Goal: Task Accomplishment & Management: Manage account settings

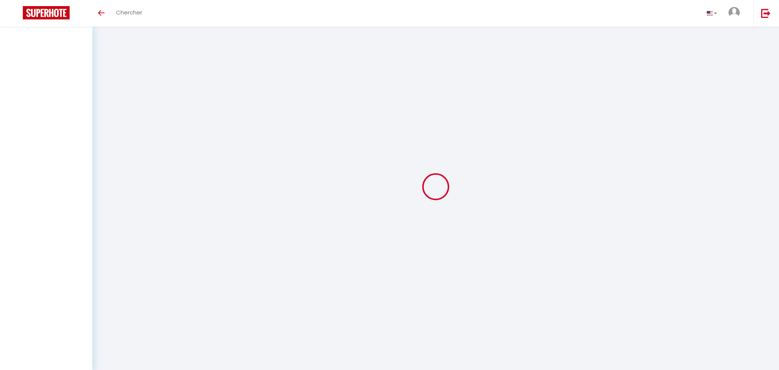
select select
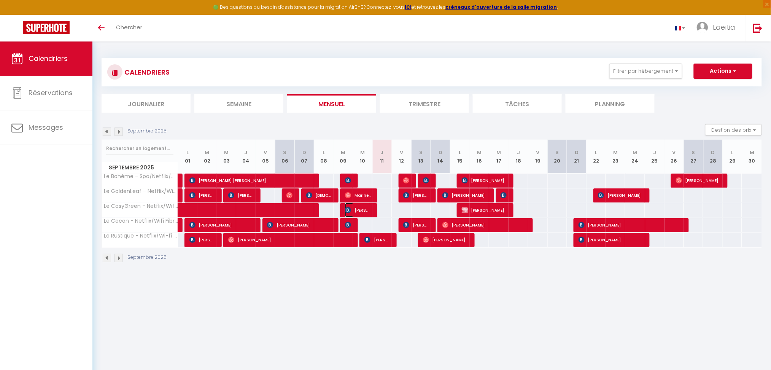
click at [364, 212] on span "[PERSON_NAME]" at bounding box center [358, 210] width 26 height 14
select select "OK"
select select "0"
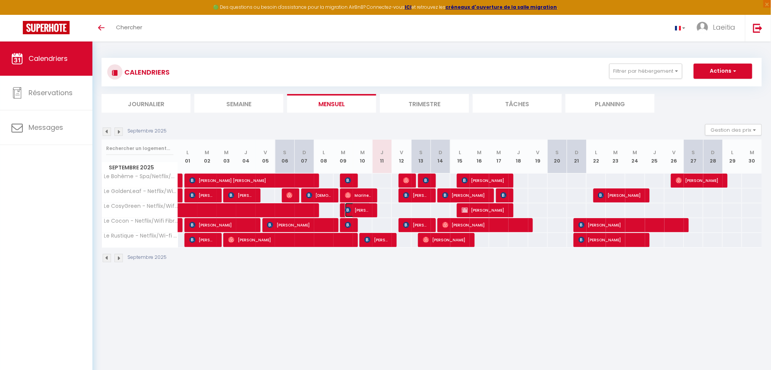
select select "1"
select select
select select "38031"
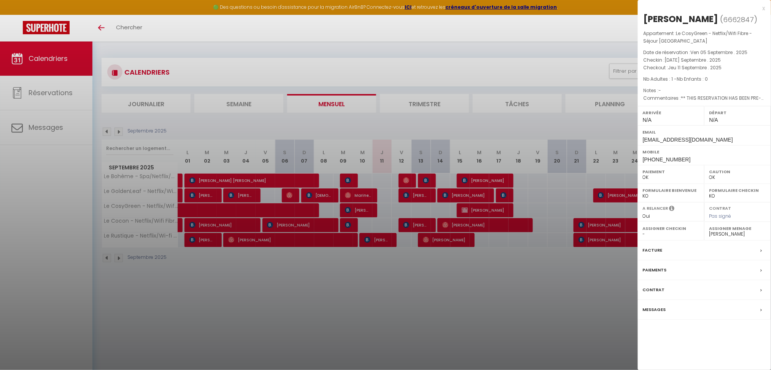
click at [671, 320] on div "Messages" at bounding box center [704, 310] width 133 height 20
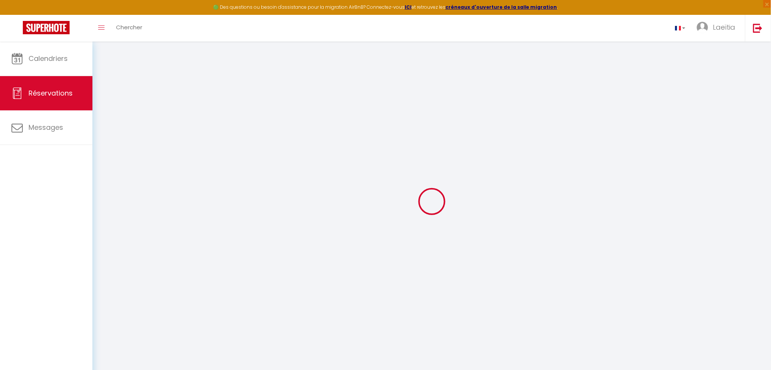
select select
checkbox input "false"
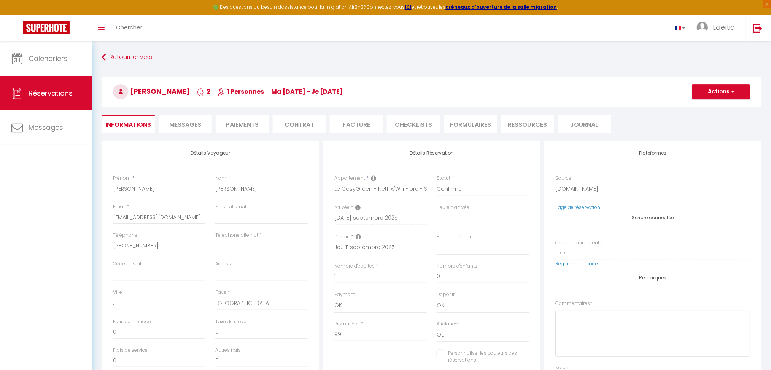
select select
checkbox input "false"
type textarea "** THIS RESERVATION HAS BEEN PRE-PAID ** Il s'agit d'une réservation Smart Flex…"
